Goal: Use online tool/utility: Utilize a website feature to perform a specific function

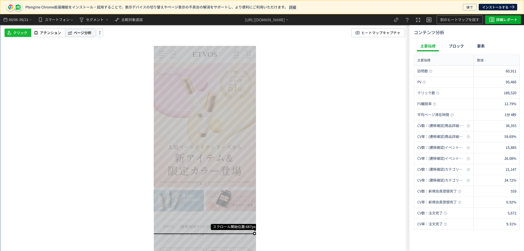
click at [88, 32] on span "ページ分析" at bounding box center [83, 32] width 18 height 5
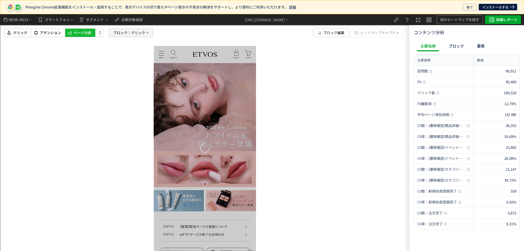
click at [123, 31] on span "ブロック：" at bounding box center [122, 33] width 18 height 8
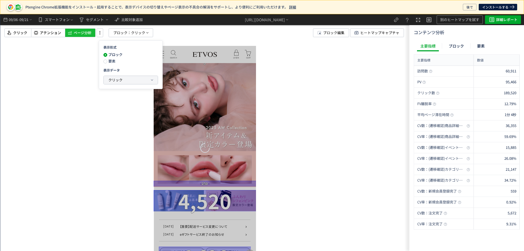
click at [119, 76] on button "クリック" at bounding box center [131, 80] width 54 height 8
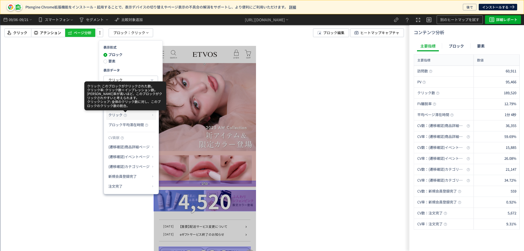
click at [124, 118] on p "クリック" at bounding box center [129, 114] width 42 height 9
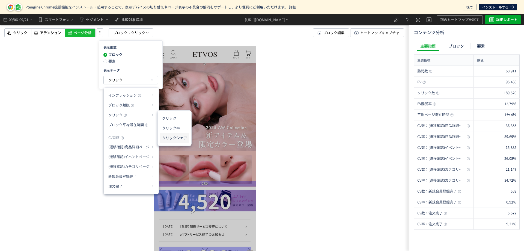
click at [168, 133] on li "クリックシェア" at bounding box center [174, 138] width 29 height 10
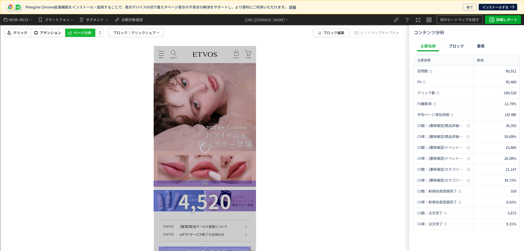
click at [130, 27] on div at bounding box center [204, 132] width 409 height 237
click at [129, 30] on span "ブロック：" at bounding box center [122, 33] width 18 height 8
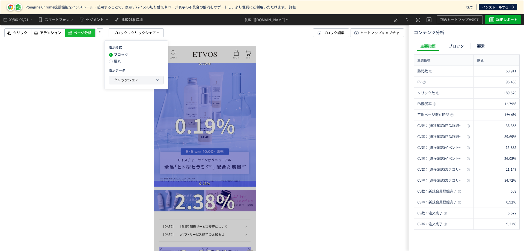
click at [127, 78] on span "クリックシェア" at bounding box center [126, 79] width 25 height 5
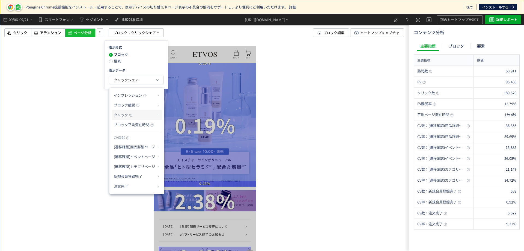
click at [137, 117] on p "クリック" at bounding box center [135, 114] width 42 height 9
click at [180, 128] on li "クリック率" at bounding box center [179, 128] width 29 height 10
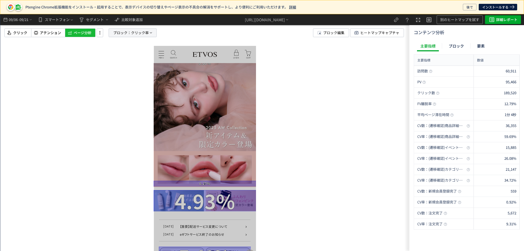
click at [145, 34] on span "クリック率" at bounding box center [140, 33] width 18 height 8
click at [100, 34] on icon at bounding box center [100, 33] width 7 height 6
click at [136, 31] on span "クリック率" at bounding box center [140, 33] width 18 height 8
click at [126, 84] on div "クリック率" at bounding box center [132, 80] width 55 height 9
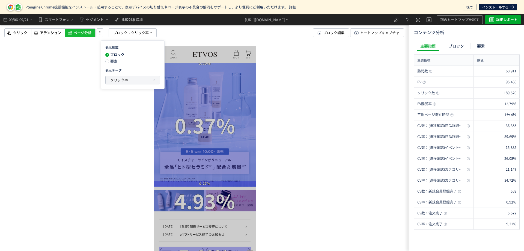
click at [127, 82] on span "クリック率" at bounding box center [119, 79] width 18 height 5
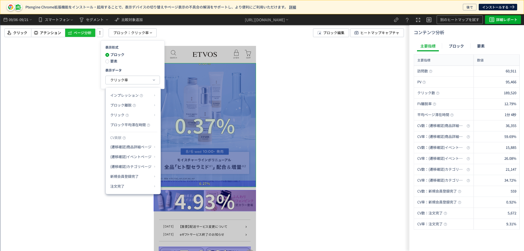
click at [226, 114] on div at bounding box center [205, 125] width 102 height 124
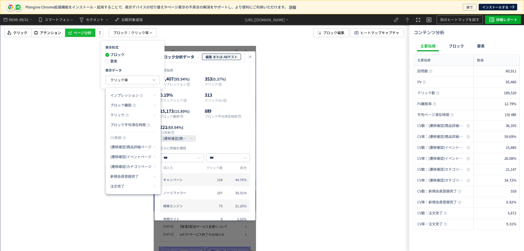
click at [233, 54] on span "編集 または ABテスト" at bounding box center [221, 56] width 32 height 7
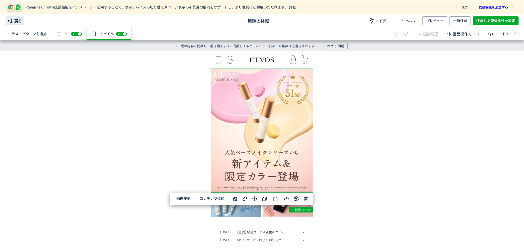
click at [14, 22] on span "戻る" at bounding box center [14, 20] width 19 height 9
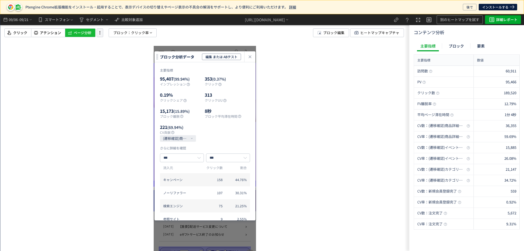
click at [98, 33] on icon at bounding box center [100, 33] width 7 height 6
click at [77, 61] on div "IMG ブロック分析データ 編集 または ABテスト 主要指標 95,407 (99.94%) インプレッション 353 (0.37%) クリック 0.19%…" at bounding box center [204, 132] width 409 height 237
click at [131, 30] on span "クリック率" at bounding box center [140, 33] width 18 height 8
click at [130, 128] on div "IMG ブロック分析データ 編集 または ABテスト 主要指標 95,407 (99.94%) インプレッション 353 (0.37%) クリック 0.19%…" at bounding box center [204, 132] width 409 height 237
click at [247, 54] on icon "heatmap-click-data-modal" at bounding box center [250, 56] width 7 height 7
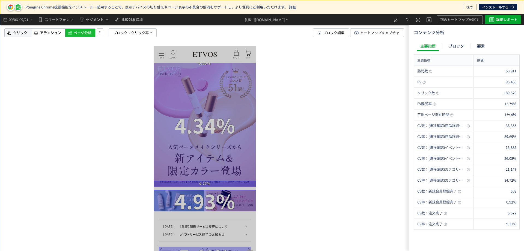
click at [15, 30] on span "クリック" at bounding box center [20, 32] width 14 height 5
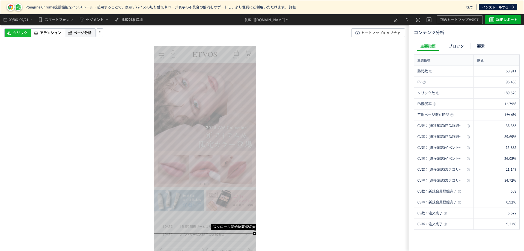
click at [71, 33] on icon at bounding box center [69, 32] width 5 height 7
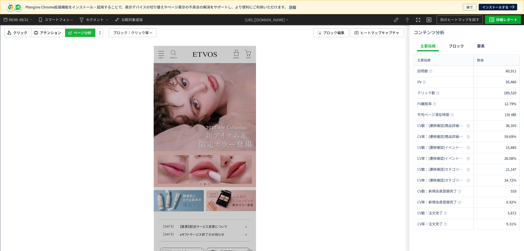
click at [206, 114] on div at bounding box center [205, 148] width 102 height 205
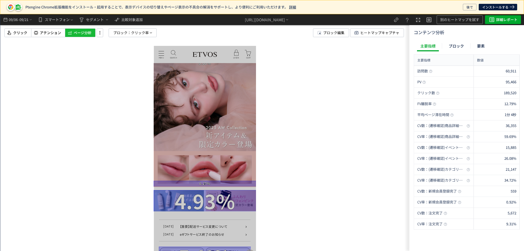
click at [207, 107] on img at bounding box center [205, 125] width 102 height 124
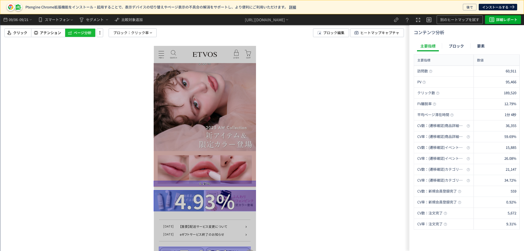
click at [207, 107] on img at bounding box center [205, 125] width 102 height 124
click at [142, 28] on div at bounding box center [204, 132] width 409 height 237
click at [142, 32] on span "クリック率" at bounding box center [140, 33] width 18 height 8
click at [108, 63] on span at bounding box center [107, 61] width 4 height 4
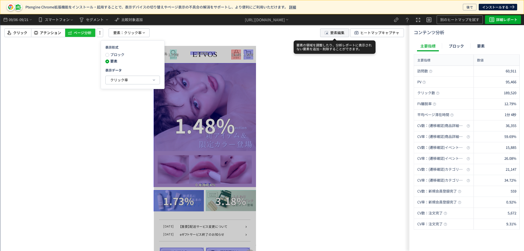
click at [345, 31] on button "要素編集" at bounding box center [334, 32] width 29 height 9
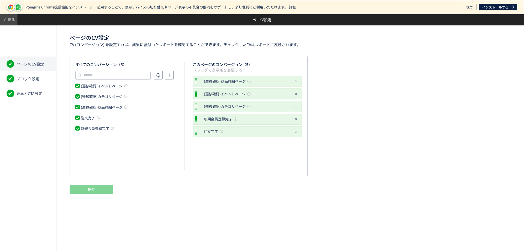
click at [9, 22] on span "戻る" at bounding box center [11, 19] width 7 height 9
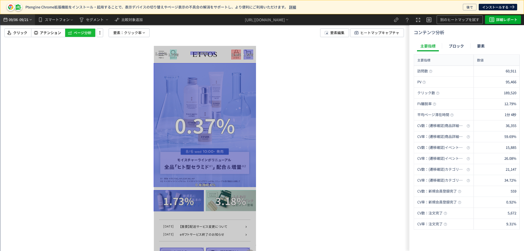
click at [13, 16] on span "09/06" at bounding box center [12, 19] width 9 height 11
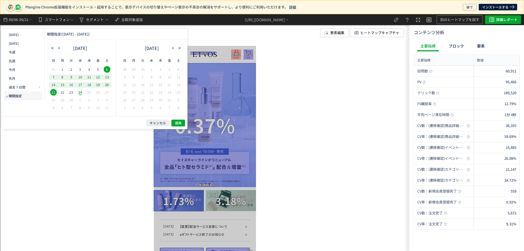
click at [53, 94] on span "21" at bounding box center [53, 92] width 7 height 7
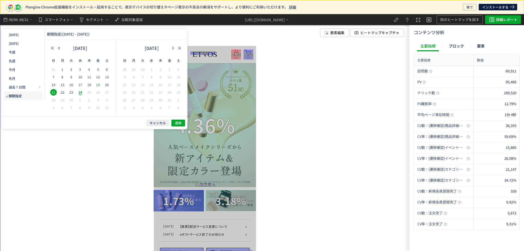
click at [98, 85] on span "19" at bounding box center [98, 84] width 7 height 7
click at [62, 93] on span "22" at bounding box center [62, 92] width 7 height 7
click at [80, 92] on span "24" at bounding box center [80, 92] width 7 height 7
click at [177, 123] on span "適用" at bounding box center [178, 123] width 7 height 5
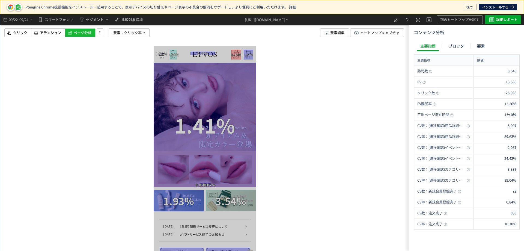
click at [141, 26] on div at bounding box center [204, 132] width 409 height 237
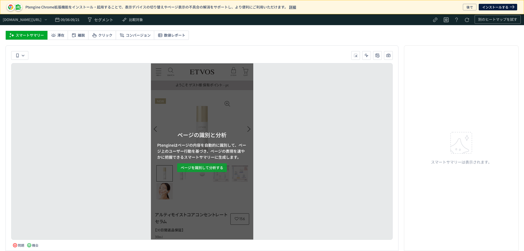
click at [204, 165] on span "ページを識別して分析する" at bounding box center [202, 167] width 43 height 9
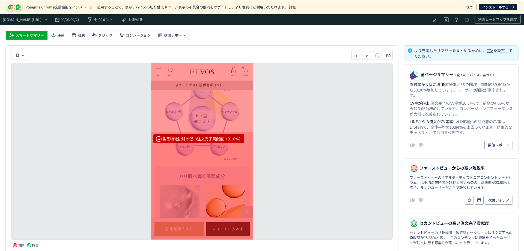
scroll to position [1605, 0]
